Goal: Task Accomplishment & Management: Manage account settings

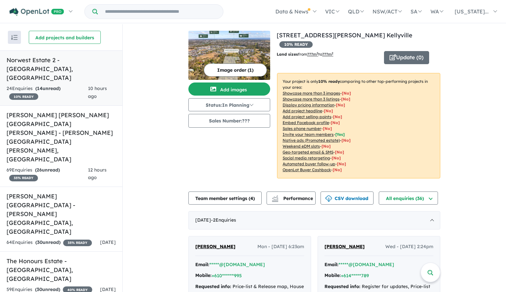
click at [86, 57] on h5 "Norwest Estate 2 - [GEOGRAPHIC_DATA] , [GEOGRAPHIC_DATA]" at bounding box center [61, 69] width 109 height 27
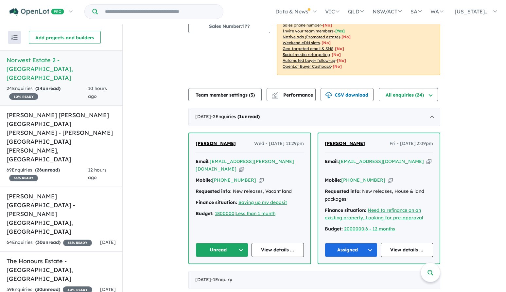
scroll to position [98, 0]
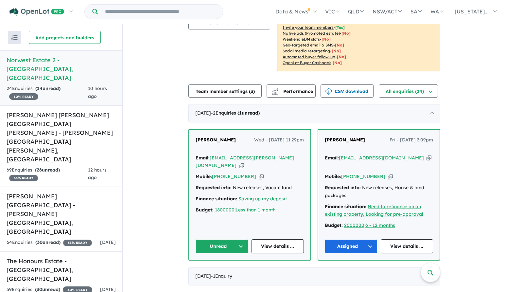
click at [213, 139] on span "[PERSON_NAME]" at bounding box center [216, 140] width 40 height 6
click at [212, 247] on button "Unread" at bounding box center [222, 246] width 53 height 14
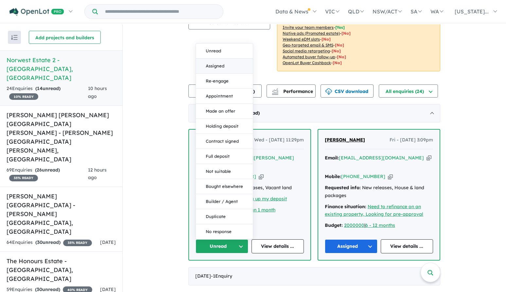
click at [221, 61] on button "Assigned" at bounding box center [224, 66] width 57 height 15
